Goal: Task Accomplishment & Management: Manage account settings

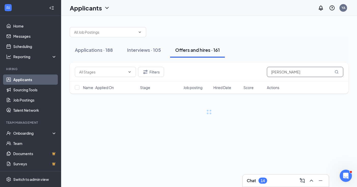
click at [273, 72] on input "[PERSON_NAME]" at bounding box center [305, 72] width 76 height 10
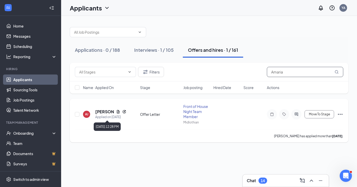
type input "Amaria"
click at [99, 113] on h5 "[PERSON_NAME]" at bounding box center [104, 112] width 19 height 6
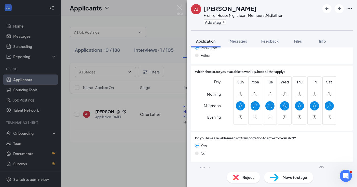
scroll to position [412, 0]
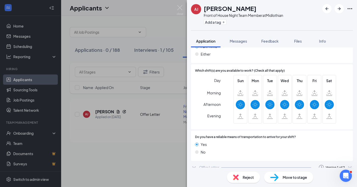
click at [201, 165] on div "Offer Letter" at bounding box center [209, 167] width 20 height 5
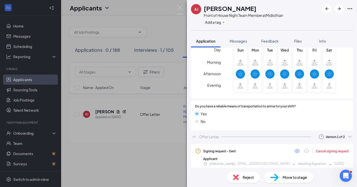
scroll to position [442, 0]
click at [348, 133] on icon "ChevronDown" at bounding box center [350, 136] width 6 height 6
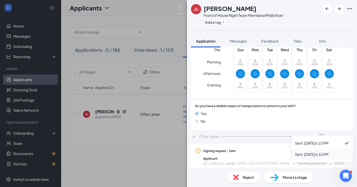
click at [331, 151] on li "Sent: Aug 14 at 6:15 PM" at bounding box center [322, 154] width 61 height 11
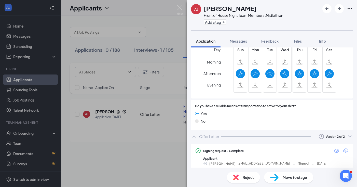
click at [296, 173] on div "Move to stage" at bounding box center [288, 176] width 49 height 11
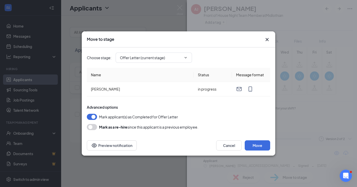
type input "Hiring Complete (next stage)"
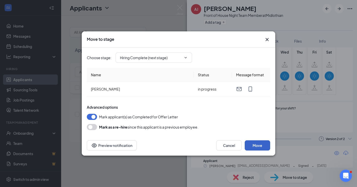
click at [259, 149] on button "Move" at bounding box center [257, 145] width 25 height 10
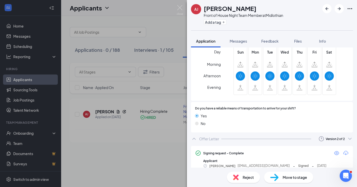
scroll to position [442, 0]
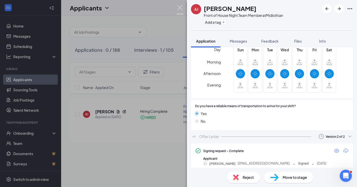
click at [181, 6] on img at bounding box center [180, 10] width 6 height 10
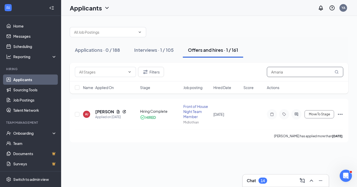
click at [279, 73] on input "Amaria" at bounding box center [305, 72] width 76 height 10
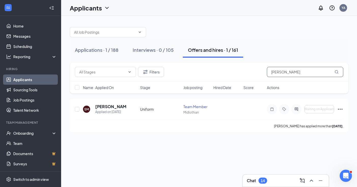
type input "Sandra"
click at [48, 82] on link "Applicants" at bounding box center [35, 79] width 44 height 10
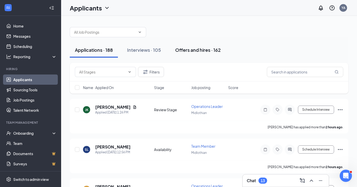
click at [204, 51] on div "Offers and hires · 162" at bounding box center [198, 50] width 46 height 6
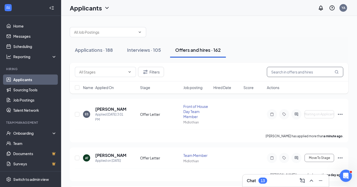
click at [301, 71] on input "text" at bounding box center [305, 72] width 76 height 10
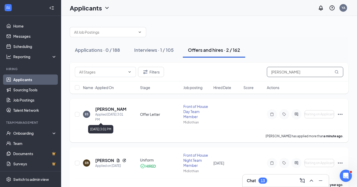
type input "[PERSON_NAME]"
click at [108, 106] on h5 "[PERSON_NAME]" at bounding box center [110, 109] width 31 height 6
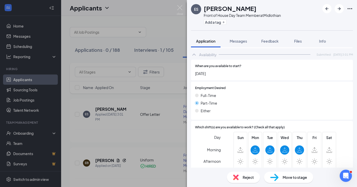
scroll to position [359, 0]
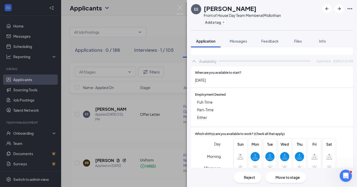
scroll to position [359, 0]
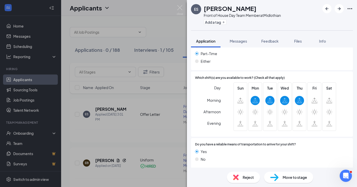
scroll to position [369, 0]
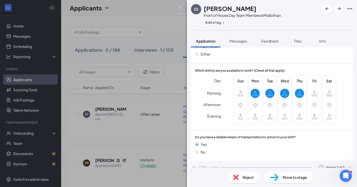
click at [210, 165] on div "Offer Letter" at bounding box center [209, 167] width 20 height 5
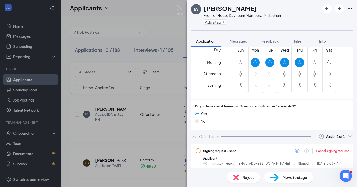
click at [292, 179] on span "Move to stage" at bounding box center [295, 177] width 24 height 6
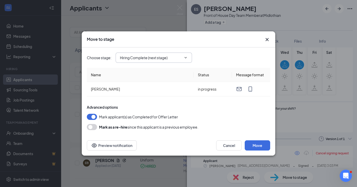
click at [169, 57] on input "Hiring Complete (next stage)" at bounding box center [151, 58] width 62 height 6
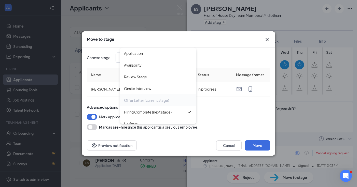
scroll to position [6, 0]
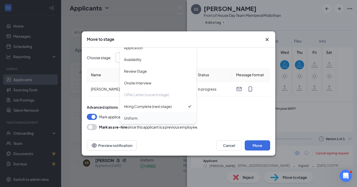
click at [166, 114] on div "Uniform" at bounding box center [158, 118] width 76 height 12
type input "Uniform"
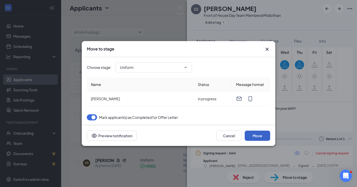
click at [256, 137] on button "Move" at bounding box center [257, 135] width 25 height 10
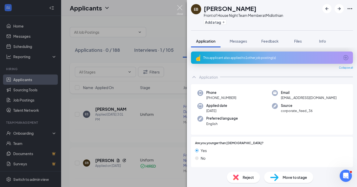
click at [181, 13] on img at bounding box center [180, 10] width 6 height 10
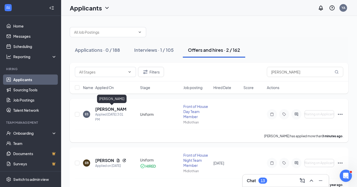
click at [105, 109] on h5 "[PERSON_NAME]" at bounding box center [110, 109] width 31 height 6
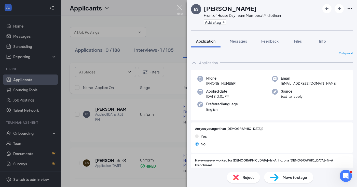
click at [179, 9] on img at bounding box center [180, 10] width 6 height 10
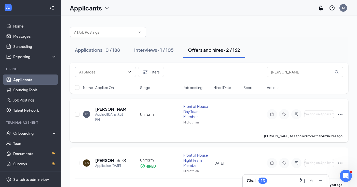
click at [341, 114] on icon "Ellipses" at bounding box center [340, 114] width 6 height 6
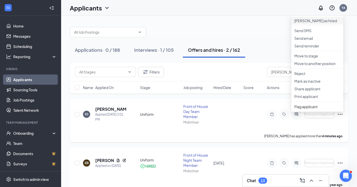
click at [316, 23] on p "Mark as hired" at bounding box center [318, 20] width 46 height 5
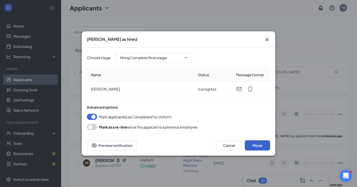
click at [261, 144] on button "Move" at bounding box center [257, 145] width 25 height 10
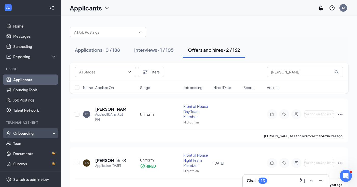
click at [51, 133] on div "Onboarding" at bounding box center [32, 132] width 39 height 5
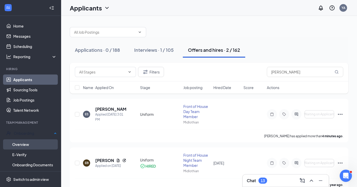
click at [30, 143] on link "Overview" at bounding box center [34, 144] width 45 height 10
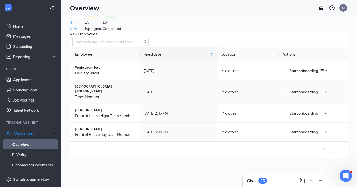
scroll to position [20, 0]
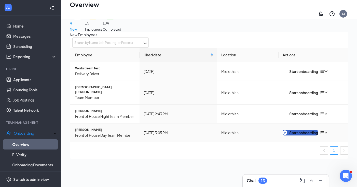
click at [309, 130] on div "Start onboarding" at bounding box center [300, 133] width 35 height 6
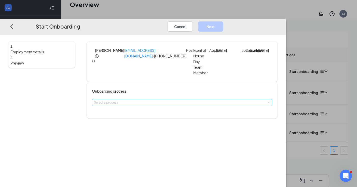
click at [183, 105] on div "Select a process" at bounding box center [181, 102] width 174 height 5
click at [176, 120] on li "Onboarding Process" at bounding box center [162, 119] width 84 height 8
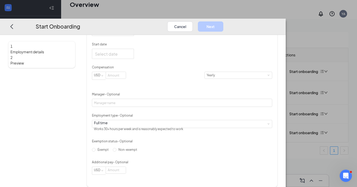
scroll to position [141, 0]
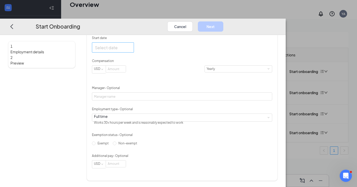
click at [134, 42] on div at bounding box center [113, 47] width 42 height 10
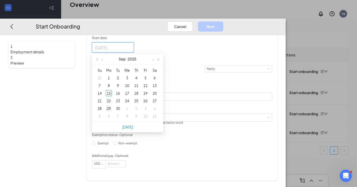
type input "Sep 29, 2025"
click at [112, 106] on div "29" at bounding box center [109, 108] width 6 height 6
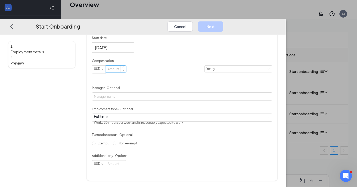
click at [126, 68] on input at bounding box center [116, 69] width 20 height 7
type input "12"
click at [207, 69] on div "Yearly" at bounding box center [213, 69] width 12 height 7
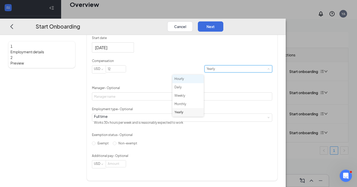
click at [189, 77] on li "Hourly" at bounding box center [188, 79] width 31 height 8
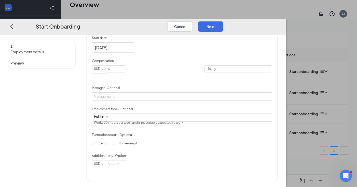
click at [215, 94] on div "Hired date Sep 15, 2025 Start date Sep 29, 2025 Sep 2025 Su Mo Tu We Th Fr Sa 3…" at bounding box center [182, 90] width 180 height 155
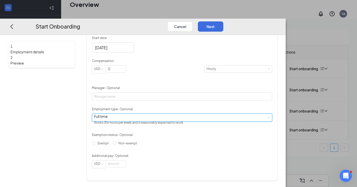
click at [192, 114] on div "Full time Works 30+ hours per week and is reasonably expected to work" at bounding box center [182, 118] width 176 height 8
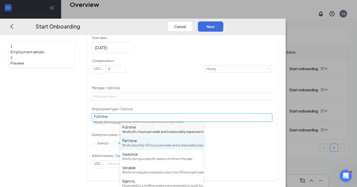
click at [154, 148] on div "Works less than 30 hours per week and is reasonably expected to work" at bounding box center [162, 145] width 80 height 5
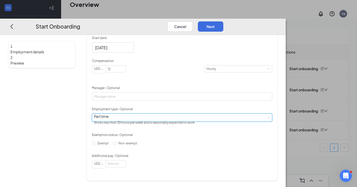
click at [201, 133] on p "Exemption status - Optional" at bounding box center [182, 135] width 180 height 5
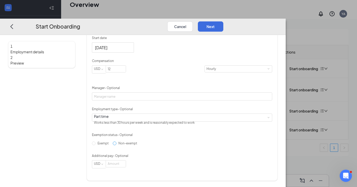
click at [137, 145] on span "Non-exempt" at bounding box center [127, 143] width 23 height 4
click at [116, 145] on input "Non-exempt" at bounding box center [115, 143] width 4 height 4
radio input "true"
click at [223, 21] on button "Next" at bounding box center [210, 26] width 25 height 10
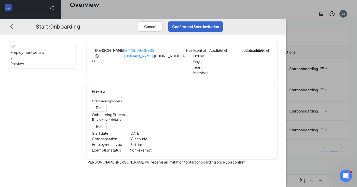
scroll to position [0, 0]
click at [223, 21] on button "Confirm and Send Invitation" at bounding box center [196, 26] width 56 height 10
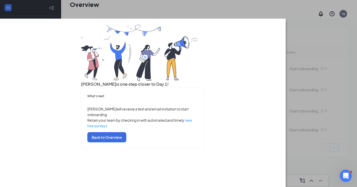
scroll to position [16, 0]
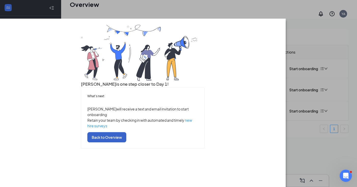
click at [126, 142] on button "Back to Overview" at bounding box center [106, 137] width 39 height 10
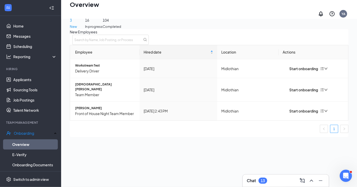
scroll to position [0, 0]
